Goal: Use online tool/utility: Utilize a website feature to perform a specific function

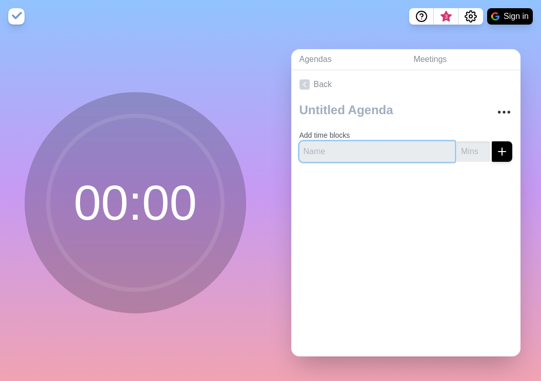
click at [367, 144] on input "text" at bounding box center [377, 151] width 156 height 20
type input "introduction"
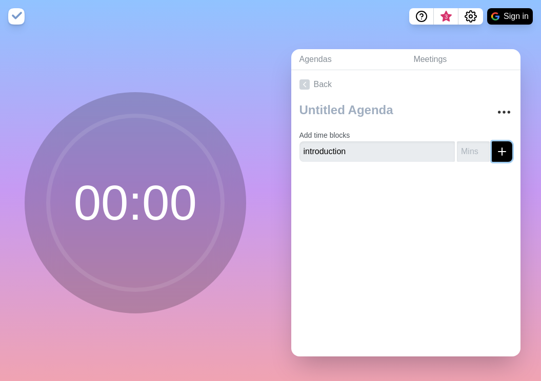
click at [495, 148] on icon "submit" at bounding box center [501, 152] width 12 height 12
click at [472, 143] on input "number" at bounding box center [472, 151] width 33 height 20
click at [468, 154] on input "number" at bounding box center [472, 151] width 33 height 20
type input "5"
click at [428, 174] on div "Add time blocks introduction 5 Please set your minutes for this time block" at bounding box center [406, 139] width 230 height 80
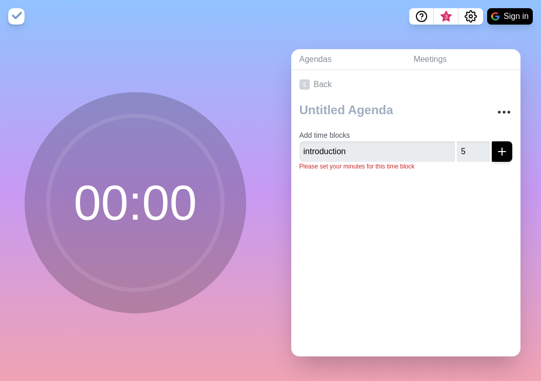
click at [480, 165] on p "Please set your minutes for this time block" at bounding box center [405, 166] width 213 height 9
click at [495, 147] on icon "submit" at bounding box center [501, 152] width 12 height 12
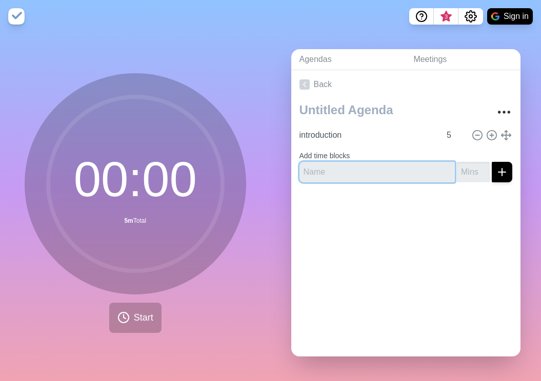
click at [395, 169] on input "text" at bounding box center [377, 172] width 156 height 20
type input "take"
click at [461, 168] on input "number" at bounding box center [472, 172] width 33 height 20
type input "5"
click at [495, 166] on icon "submit" at bounding box center [501, 172] width 12 height 12
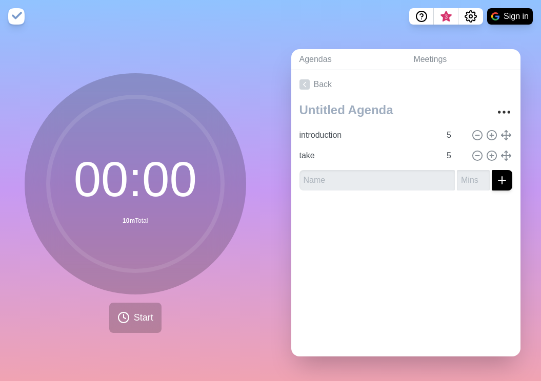
click at [447, 262] on div "Back introduction 5 take 5" at bounding box center [406, 213] width 230 height 286
click at [495, 109] on icon "More" at bounding box center [503, 112] width 16 height 16
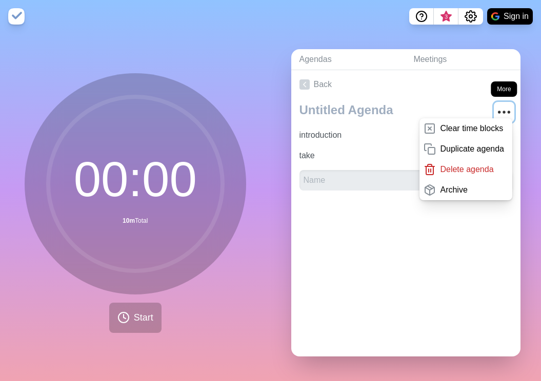
click at [495, 109] on icon "More" at bounding box center [503, 112] width 16 height 16
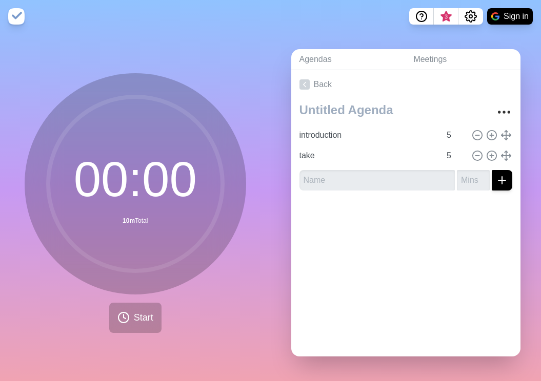
click at [343, 252] on div "Back introduction 5 take 5" at bounding box center [406, 213] width 230 height 286
click at [126, 308] on button "Start" at bounding box center [135, 318] width 52 height 30
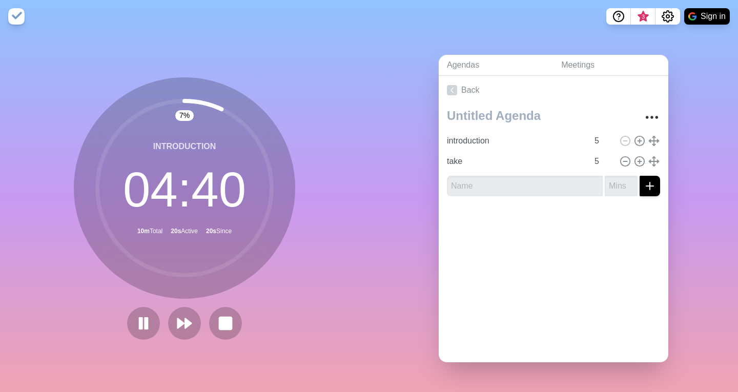
click at [417, 181] on div "Agendas Meetings Back introduction 5 take 5" at bounding box center [553, 212] width 369 height 359
click at [198, 235] on circle at bounding box center [184, 188] width 174 height 174
click at [220, 321] on rect at bounding box center [225, 323] width 13 height 13
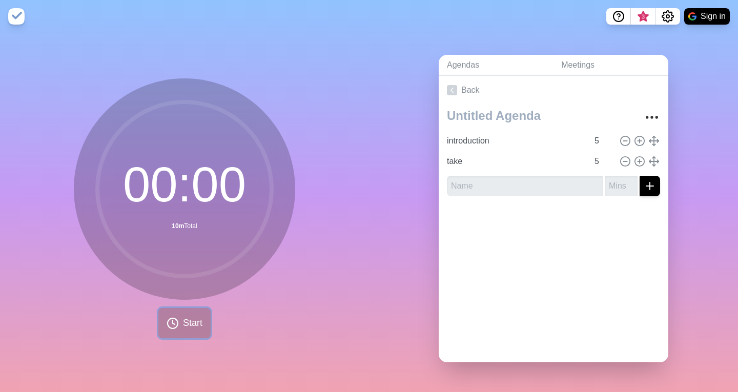
click at [183, 320] on span "Start" at bounding box center [192, 323] width 19 height 14
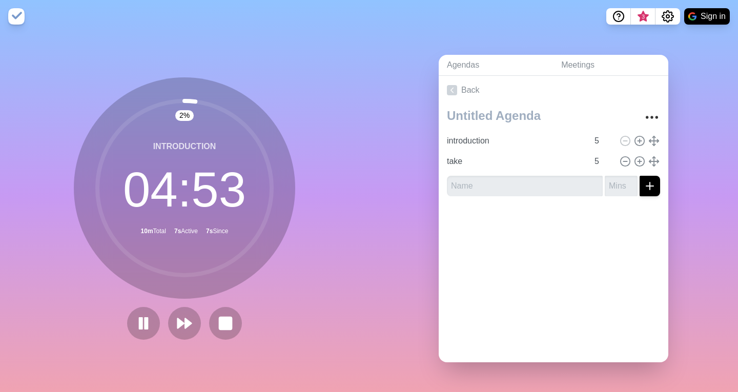
drag, startPoint x: 189, startPoint y: 97, endPoint x: 238, endPoint y: 131, distance: 59.6
click at [238, 131] on circle at bounding box center [184, 188] width 174 height 174
click at [222, 262] on circle at bounding box center [184, 188] width 174 height 174
click at [185, 320] on polygon at bounding box center [188, 323] width 7 height 10
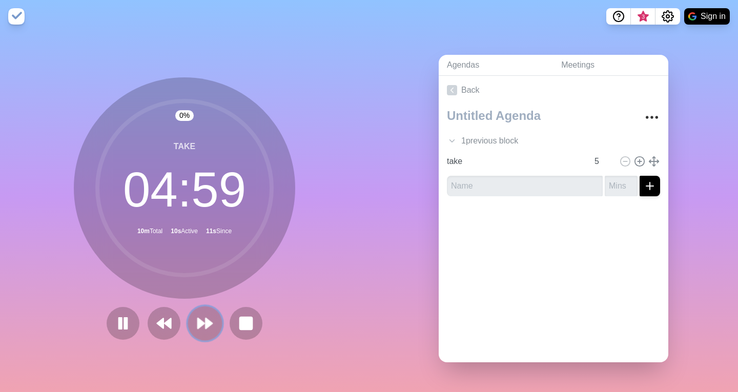
click at [198, 320] on polygon at bounding box center [201, 323] width 7 height 10
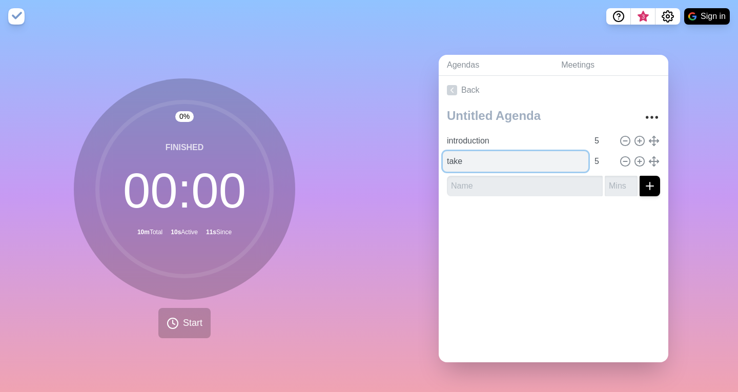
click at [460, 160] on input "take" at bounding box center [516, 161] width 146 height 20
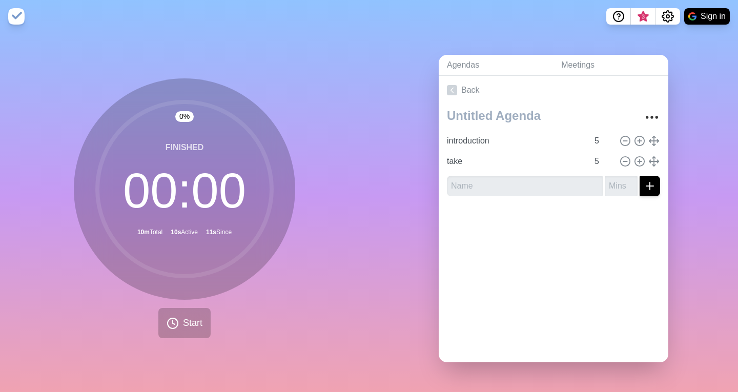
click at [241, 180] on circle at bounding box center [184, 189] width 174 height 174
click at [540, 204] on div at bounding box center [554, 224] width 230 height 41
click at [449, 89] on icon at bounding box center [452, 90] width 10 height 10
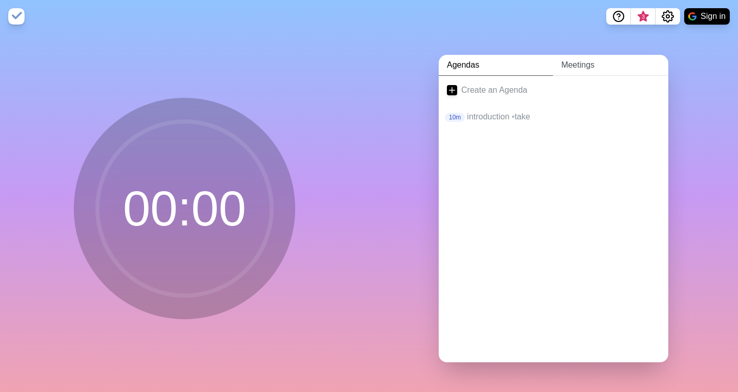
click at [540, 58] on link "Meetings" at bounding box center [610, 65] width 115 height 21
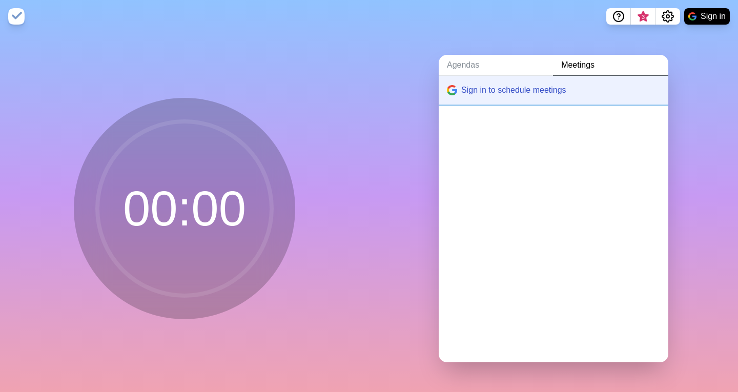
click at [512, 87] on button "Sign in to schedule meetings" at bounding box center [554, 90] width 230 height 29
